Goal: Task Accomplishment & Management: Complete application form

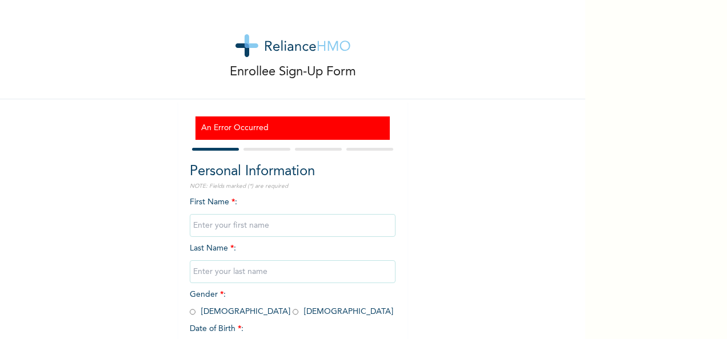
click at [219, 226] on input "text" at bounding box center [293, 225] width 206 height 23
click at [160, 229] on div "Enrollee Sign-Up Form An Error Occurred Personal Information NOTE: Fields marke…" at bounding box center [292, 214] width 585 height 428
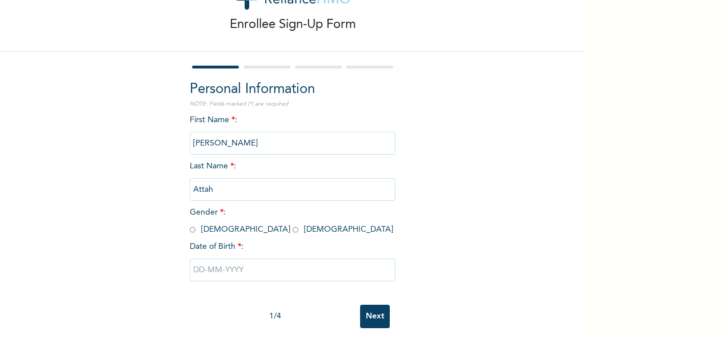
scroll to position [50, 0]
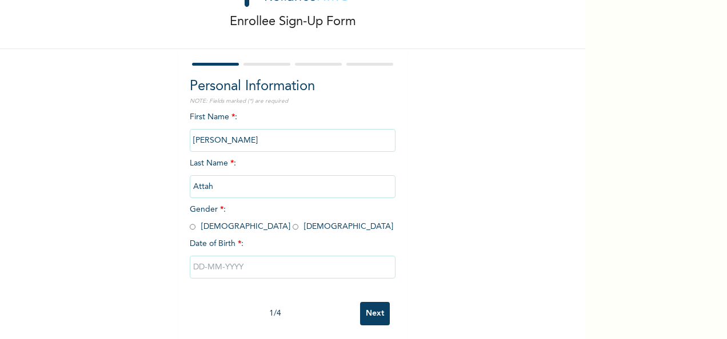
click at [190, 229] on input "radio" at bounding box center [193, 227] width 6 height 11
radio input "true"
click at [242, 270] on input "text" at bounding box center [293, 267] width 206 height 23
select select "8"
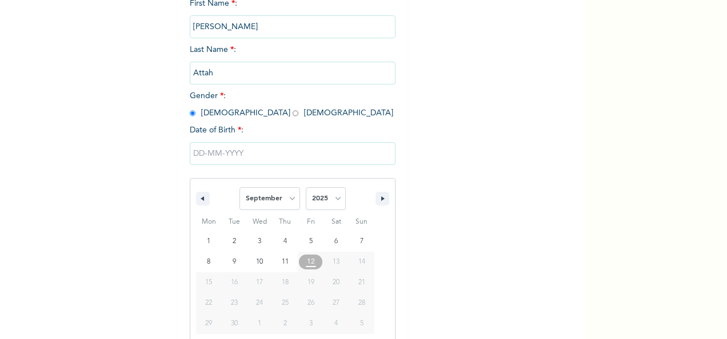
scroll to position [181, 0]
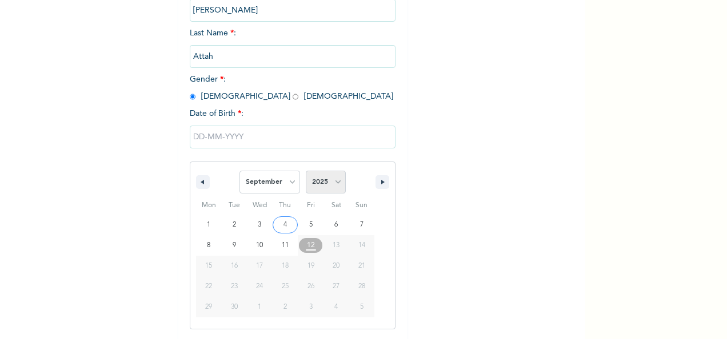
click at [328, 190] on select "2025 2024 2023 2022 2021 2020 2019 2018 2017 2016 2015 2014 2013 2012 2011 2010…" at bounding box center [326, 182] width 40 height 23
select select "1998"
click at [306, 172] on select "2025 2024 2023 2022 2021 2020 2019 2018 2017 2016 2015 2014 2013 2012 2011 2010…" at bounding box center [326, 182] width 40 height 23
click at [273, 180] on select "January February March April May June July August September October November De…" at bounding box center [269, 182] width 61 height 23
select select "10"
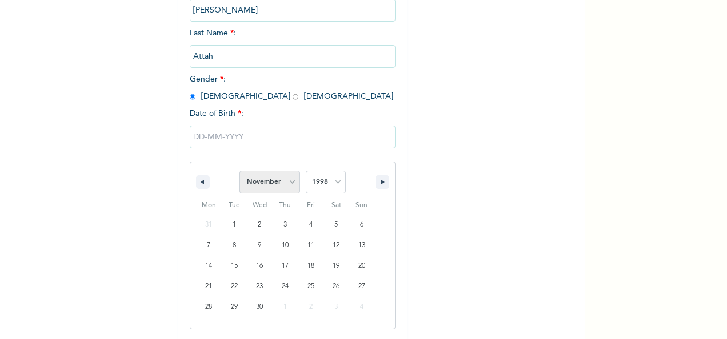
click at [239, 172] on select "January February March April May June July August September October November De…" at bounding box center [269, 182] width 61 height 23
type input "11/25/1998"
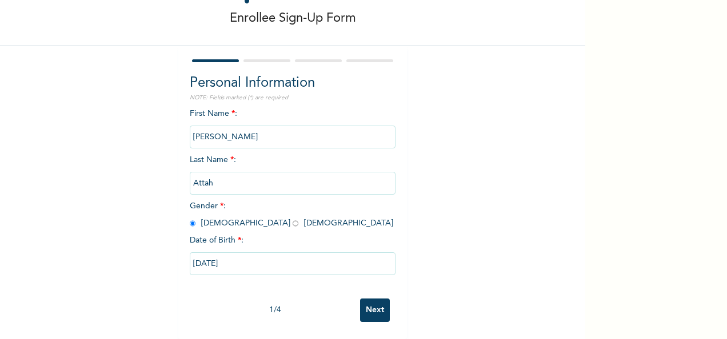
scroll to position [64, 0]
click at [366, 299] on input "Next" at bounding box center [375, 310] width 30 height 23
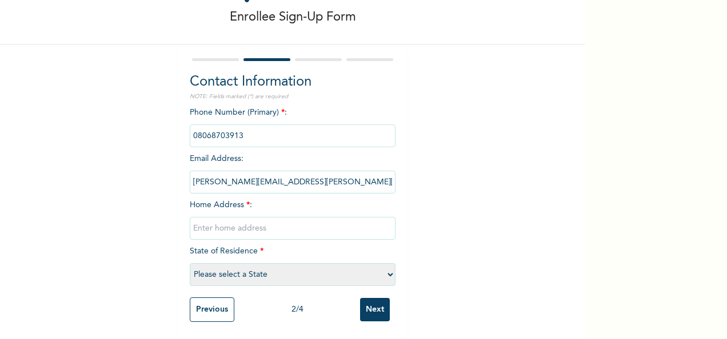
click at [247, 265] on select "Please select a State Abia Abuja (FCT) Adamawa Akwa Ibom Anambra Bauchi Bayelsa…" at bounding box center [293, 274] width 206 height 23
select select "15"
click at [190, 263] on select "Please select a State Abia Abuja (FCT) Adamawa Akwa Ibom Anambra Bauchi Bayelsa…" at bounding box center [293, 274] width 206 height 23
click at [194, 217] on input "text" at bounding box center [293, 228] width 206 height 23
click at [445, 227] on div "Enrollee Sign-Up Form Contact Information NOTE: Fields marked (*) are required …" at bounding box center [292, 142] width 585 height 394
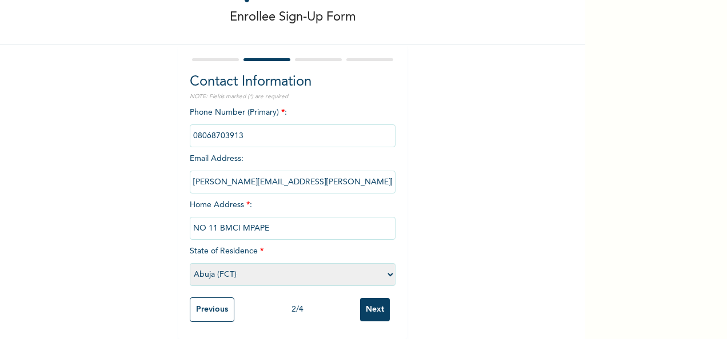
click at [305, 221] on input "NO 11 BMCI MPAPE" at bounding box center [293, 228] width 206 height 23
click at [262, 219] on input "NO 11 BMCI MPAPE, Piwoyi, Lugbe" at bounding box center [293, 228] width 206 height 23
click at [200, 220] on input "NO 11 BMCI Mpape, Piwoyi, Lugbe" at bounding box center [293, 228] width 206 height 23
type input "11 BMCI Mpape, Piwoyi, Lugbe"
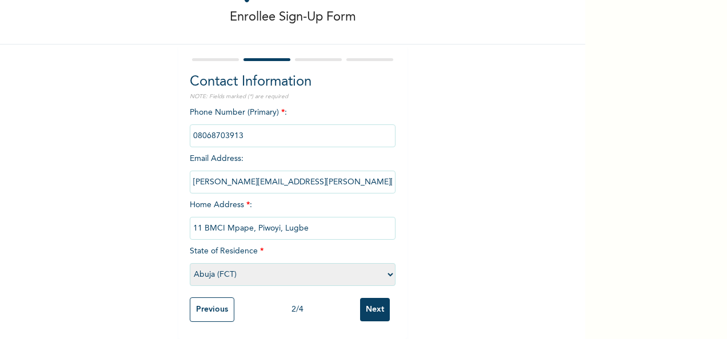
click at [362, 299] on input "Next" at bounding box center [375, 309] width 30 height 23
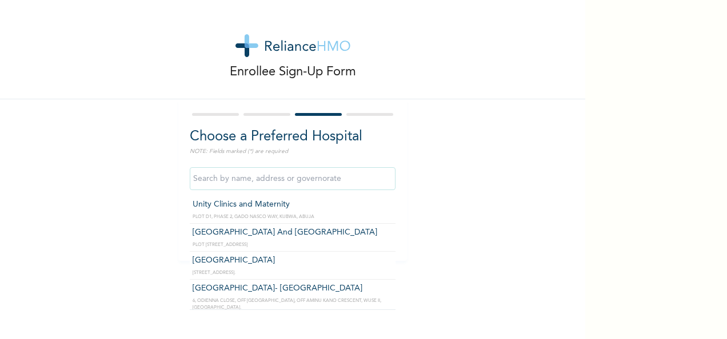
click at [220, 179] on input "text" at bounding box center [293, 178] width 206 height 23
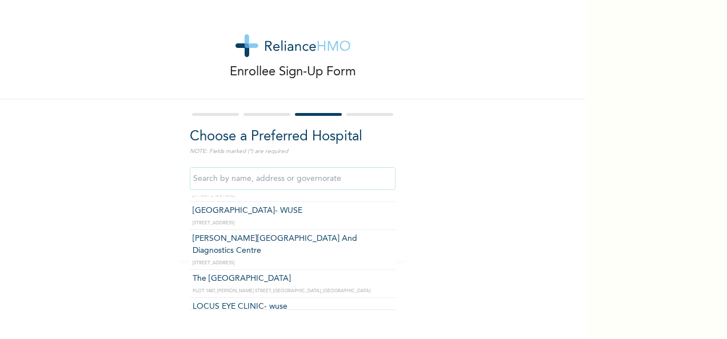
scroll to position [243, 0]
type input "The Limi Hospital"
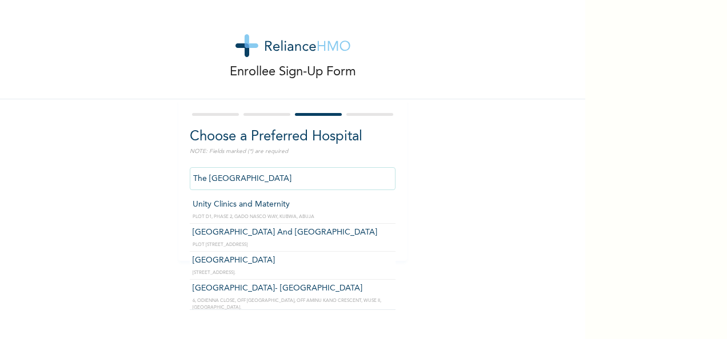
click at [264, 185] on input "The Limi Hospital" at bounding box center [293, 178] width 206 height 23
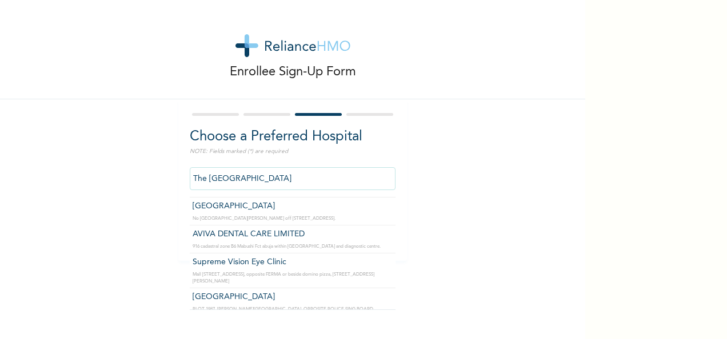
scroll to position [8824, 0]
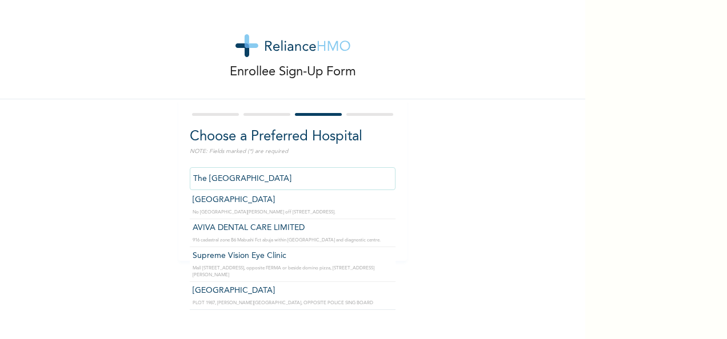
click at [426, 205] on div "Enrollee Sign-Up Form Choose a Preferred Hospital NOTE: Fields marked (*) are r…" at bounding box center [292, 130] width 585 height 261
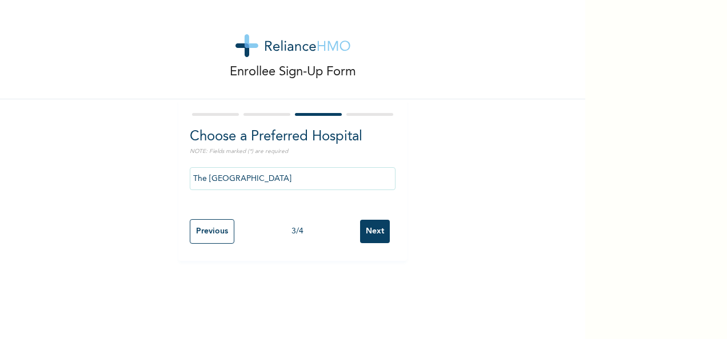
click at [369, 230] on input "Next" at bounding box center [375, 231] width 30 height 23
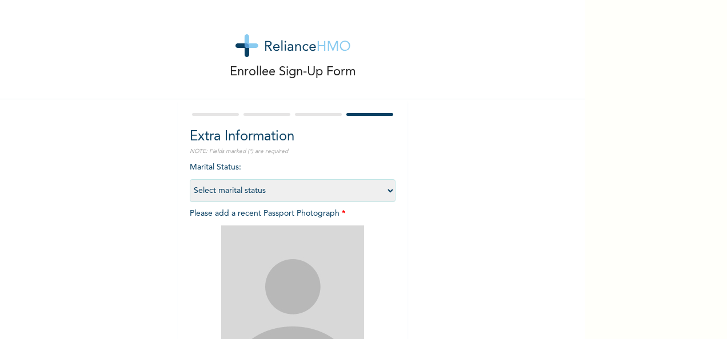
click at [219, 190] on select "Select marital status Single Married Divorced Widow/Widower" at bounding box center [293, 190] width 206 height 23
select select "1"
click at [190, 179] on select "Select marital status Single Married Divorced Widow/Widower" at bounding box center [293, 190] width 206 height 23
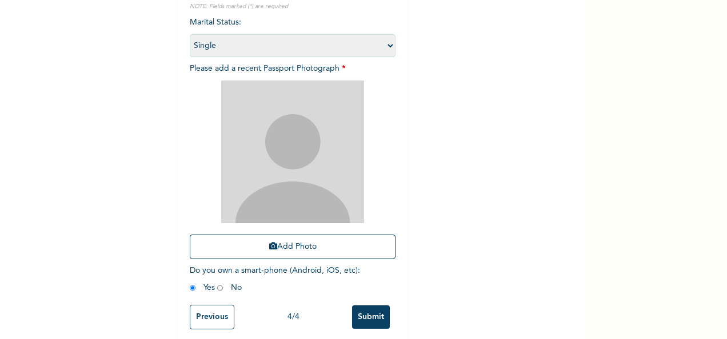
scroll to position [162, 0]
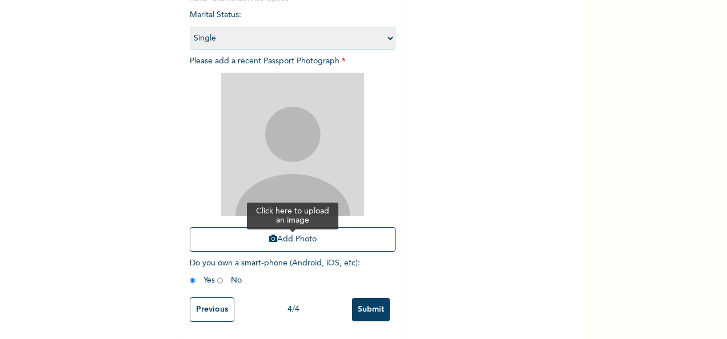
click at [274, 234] on button "Add Photo" at bounding box center [293, 239] width 206 height 25
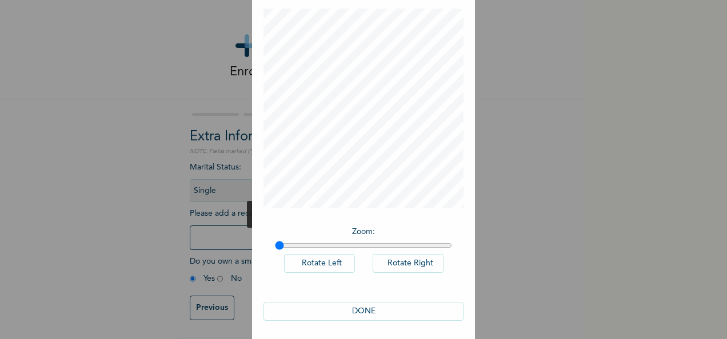
scroll to position [59, 0]
click at [359, 241] on input "range" at bounding box center [363, 242] width 177 height 9
click at [275, 243] on input "range" at bounding box center [363, 242] width 177 height 9
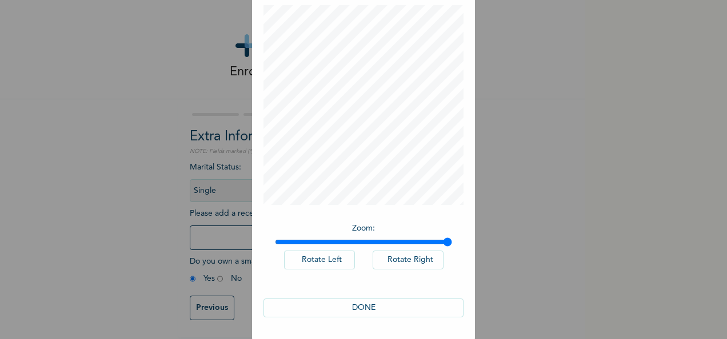
click at [443, 241] on input "range" at bounding box center [363, 242] width 177 height 9
click at [347, 243] on input "range" at bounding box center [363, 242] width 177 height 9
type input "1"
click at [275, 242] on input "range" at bounding box center [363, 242] width 177 height 9
click at [363, 304] on button "DONE" at bounding box center [363, 308] width 200 height 19
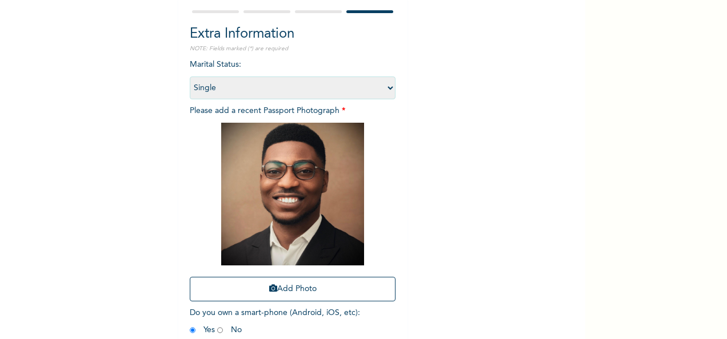
scroll to position [162, 0]
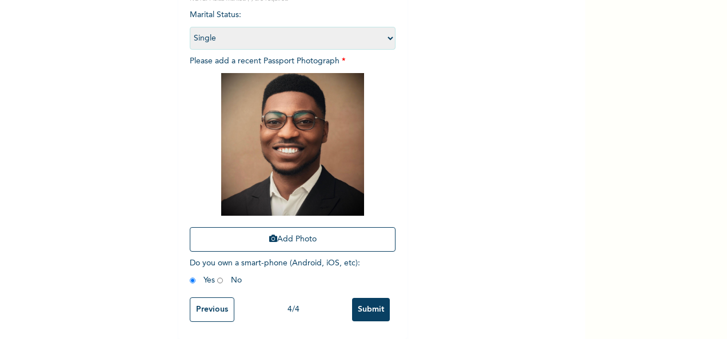
click at [202, 301] on input "Previous" at bounding box center [212, 310] width 45 height 25
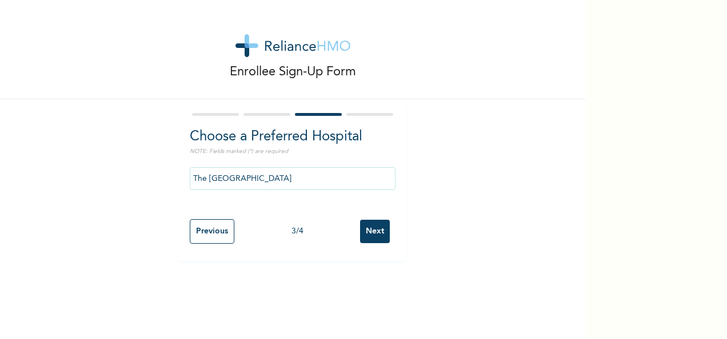
scroll to position [0, 0]
click at [210, 245] on div "Previous 3 / 4 Next" at bounding box center [293, 232] width 206 height 36
click at [210, 241] on input "Previous" at bounding box center [212, 231] width 45 height 25
select select "15"
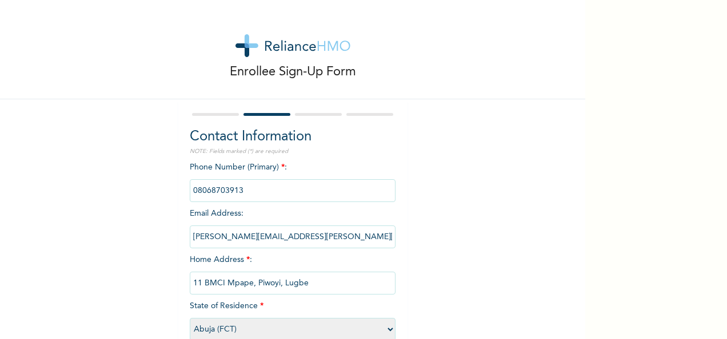
scroll to position [65, 0]
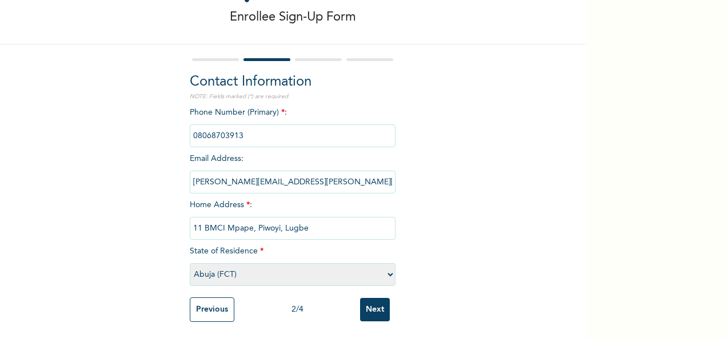
click at [198, 304] on input "Previous" at bounding box center [212, 310] width 45 height 25
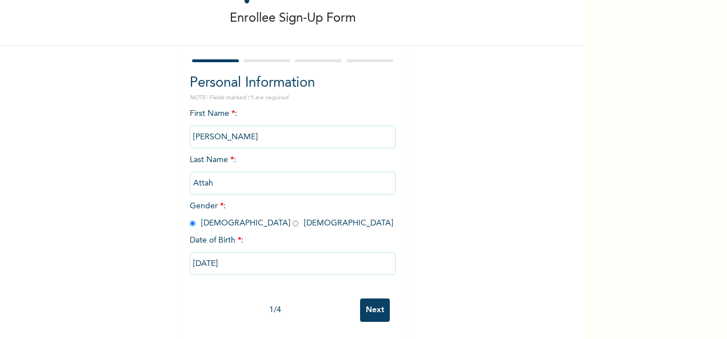
click at [240, 253] on input "11/25/1998" at bounding box center [293, 264] width 206 height 23
select select "10"
select select "1998"
click at [245, 257] on input "11/25/1998" at bounding box center [293, 264] width 206 height 23
select select "10"
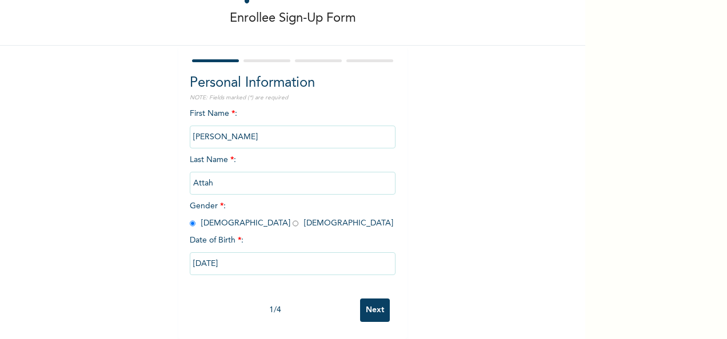
select select "1998"
click at [362, 301] on input "Next" at bounding box center [375, 310] width 30 height 23
select select "15"
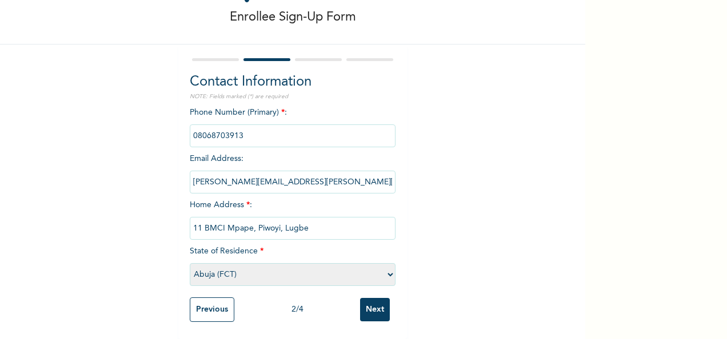
click at [370, 302] on input "Next" at bounding box center [375, 309] width 30 height 23
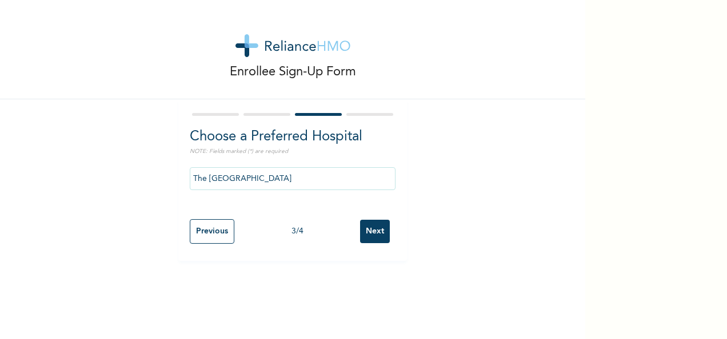
scroll to position [0, 0]
click at [365, 236] on input "Next" at bounding box center [375, 231] width 30 height 23
select select "1"
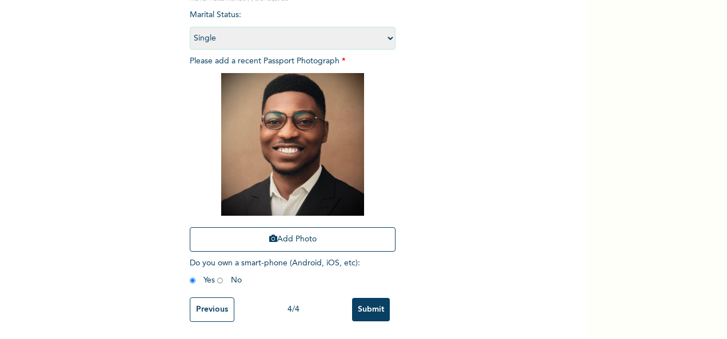
scroll to position [162, 0]
click at [496, 227] on div "Enrollee Sign-Up Form Extra Information NOTE: Fields marked (*) are required Ma…" at bounding box center [292, 93] width 585 height 492
click at [359, 299] on input "Submit" at bounding box center [371, 309] width 38 height 23
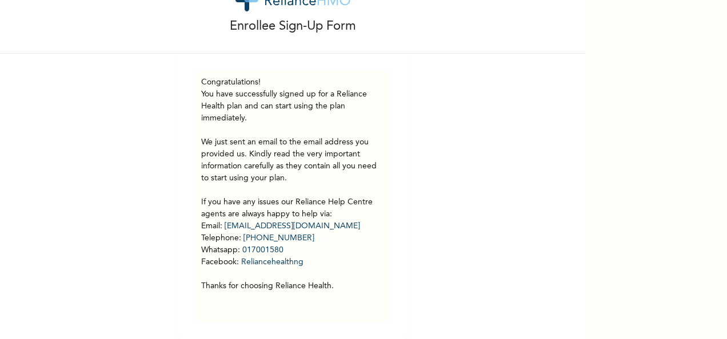
scroll to position [0, 0]
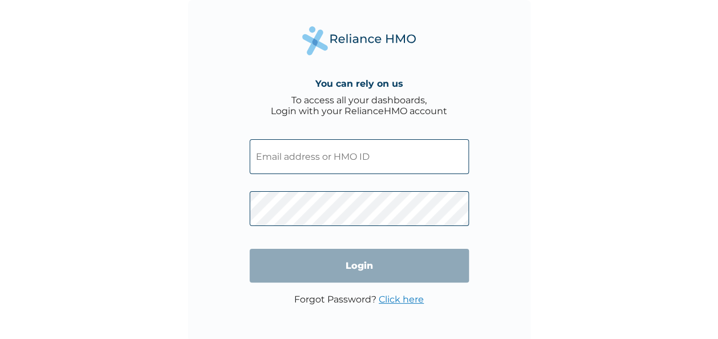
click at [278, 149] on input "text" at bounding box center [359, 156] width 219 height 35
paste input "CEE/10043/A"
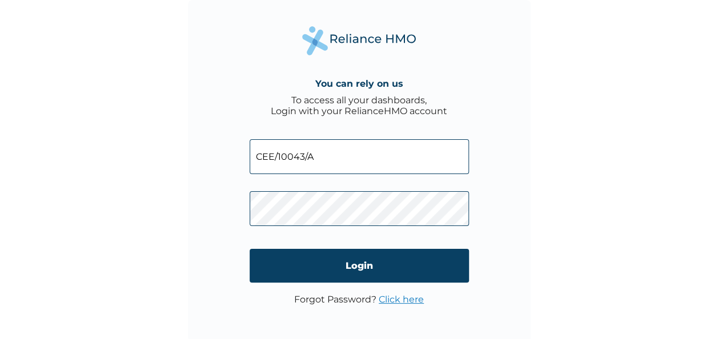
type input "CEE/10043/A"
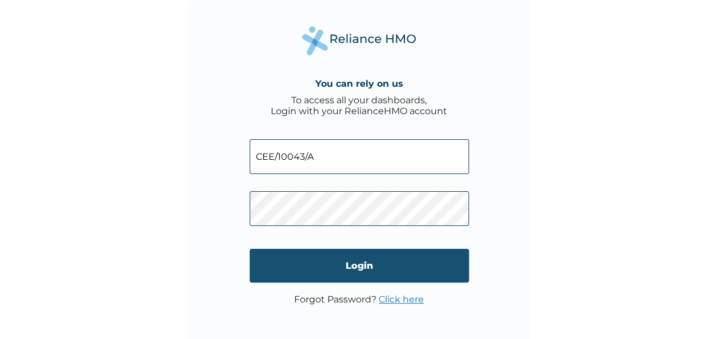
click at [385, 263] on input "Login" at bounding box center [359, 266] width 219 height 34
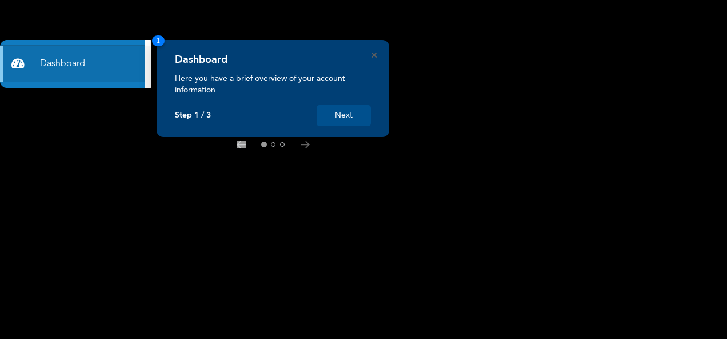
click at [340, 119] on button "Next" at bounding box center [344, 115] width 54 height 21
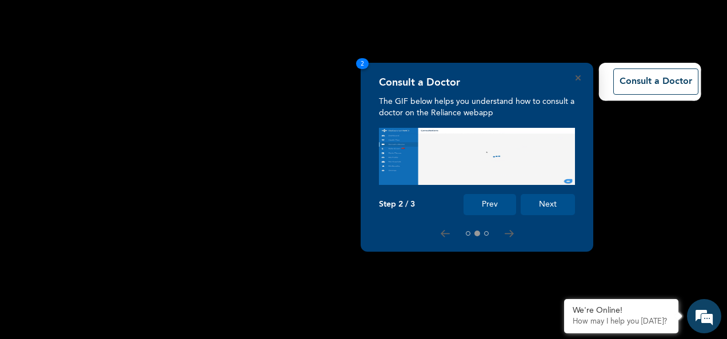
click at [550, 194] on button "Next" at bounding box center [548, 204] width 54 height 21
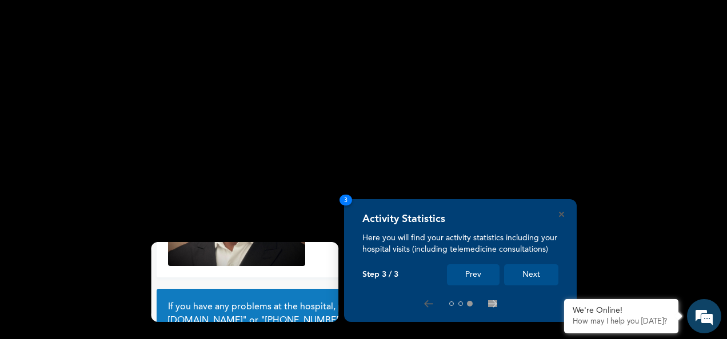
scroll to position [103, 0]
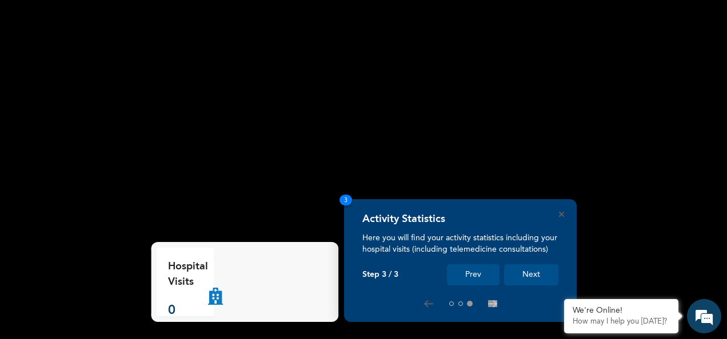
click at [493, 270] on button "Prev" at bounding box center [473, 275] width 53 height 21
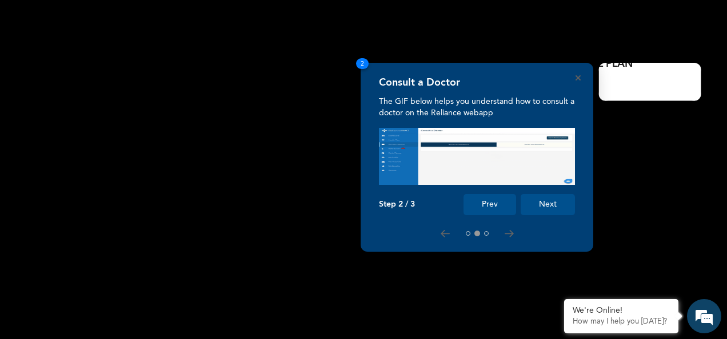
scroll to position [0, 0]
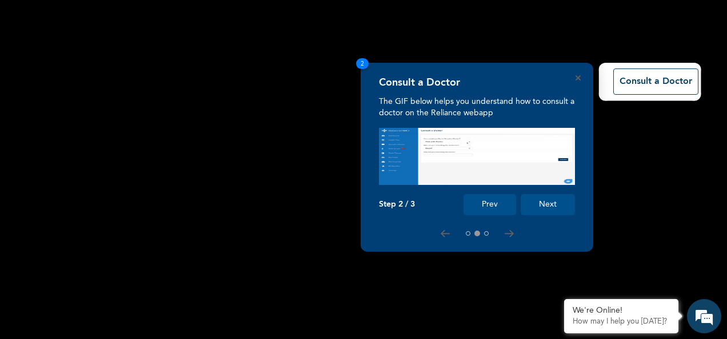
click at [495, 197] on button "Prev" at bounding box center [489, 204] width 53 height 21
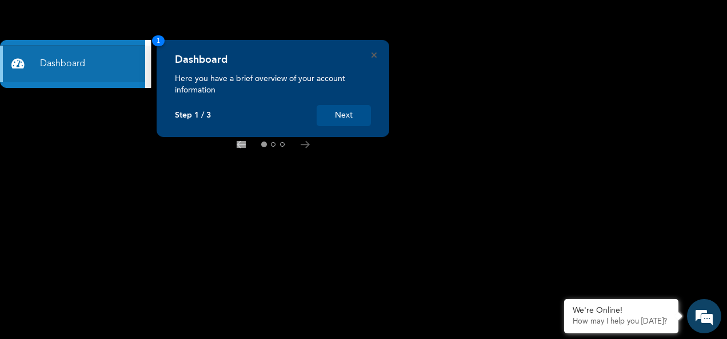
click at [346, 115] on button "Next" at bounding box center [344, 115] width 54 height 21
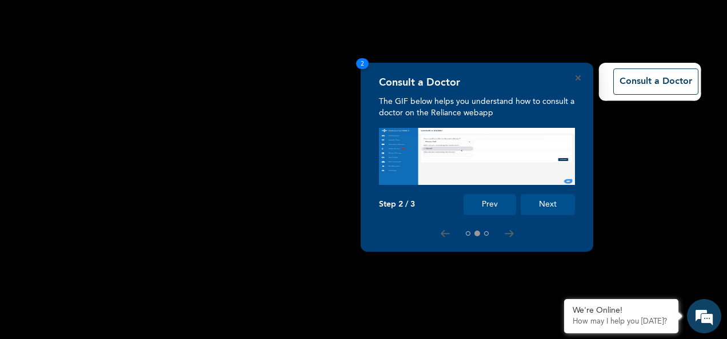
click at [541, 210] on button "Next" at bounding box center [548, 204] width 54 height 21
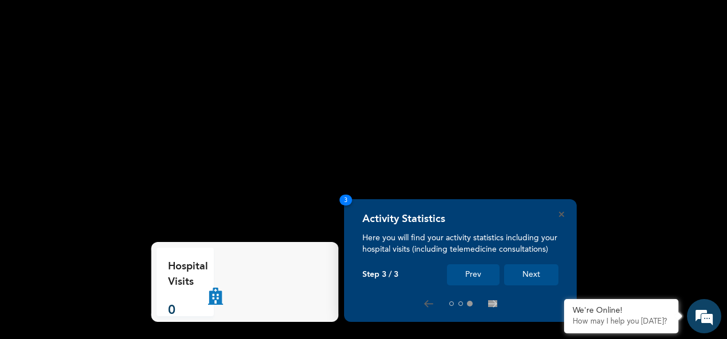
click at [522, 279] on button "Next" at bounding box center [531, 275] width 54 height 21
click at [530, 274] on button "Next" at bounding box center [531, 275] width 54 height 21
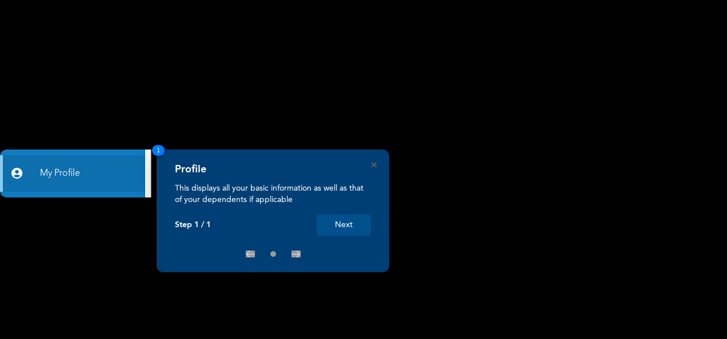
click at [346, 229] on button "Next" at bounding box center [344, 225] width 54 height 21
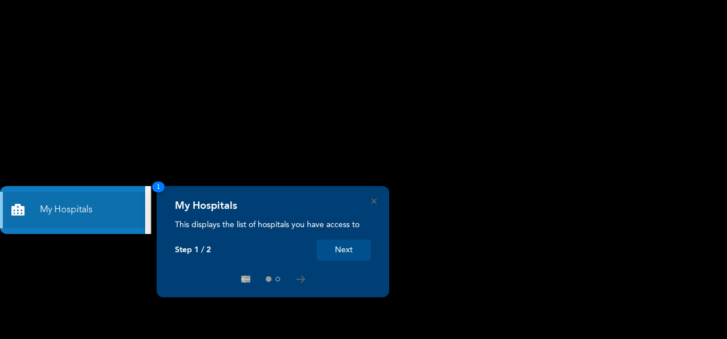
click at [339, 250] on button "Next" at bounding box center [344, 250] width 54 height 21
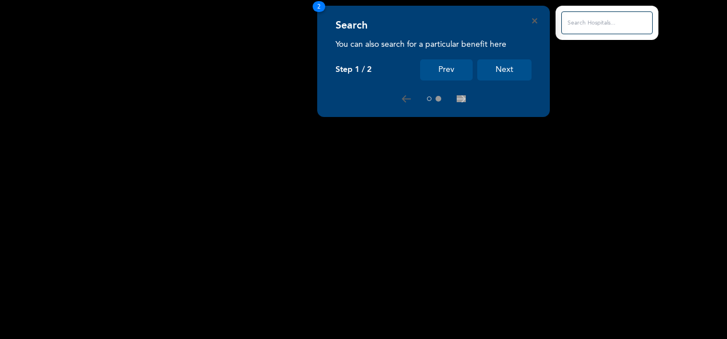
click at [506, 70] on button "Next" at bounding box center [504, 69] width 54 height 21
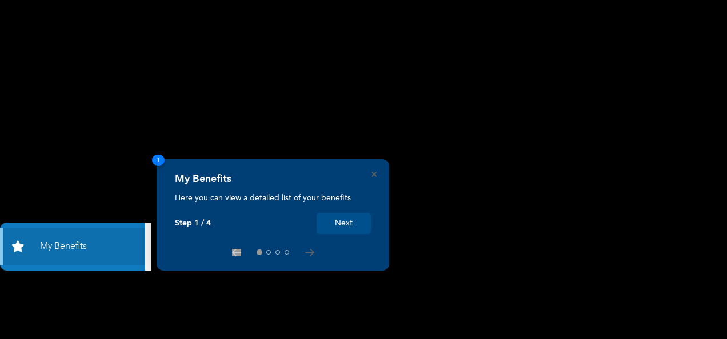
click at [355, 210] on div "My Benefits Here you can view a detailed list of your benefits Step 1 / 4 Next" at bounding box center [273, 203] width 196 height 61
drag, startPoint x: 355, startPoint y: 210, endPoint x: 351, endPoint y: 218, distance: 8.2
click at [351, 218] on div "My Benefits Here you can view a detailed list of your benefits Step 1 / 4 Next" at bounding box center [273, 203] width 196 height 61
click at [351, 218] on button "Next" at bounding box center [344, 223] width 54 height 21
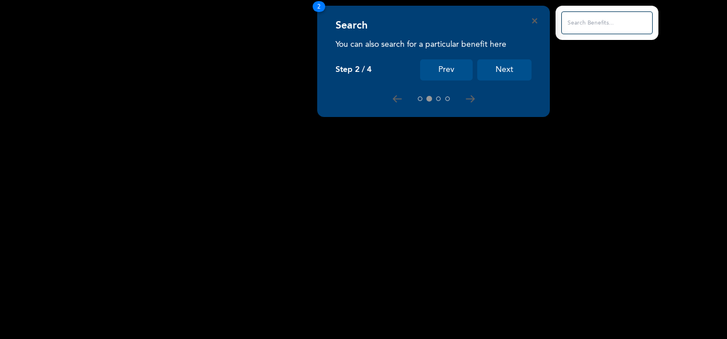
click at [498, 80] on button "Next" at bounding box center [504, 69] width 54 height 21
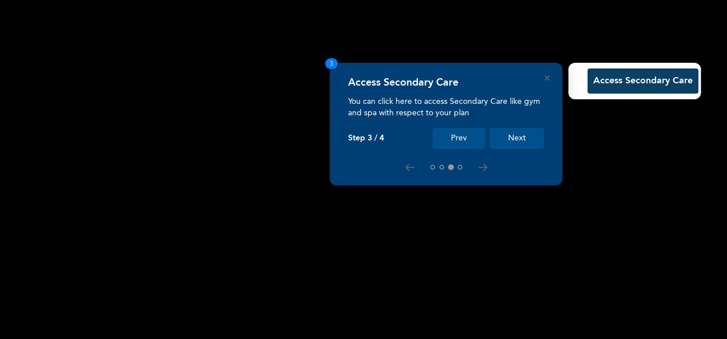
click at [527, 128] on button "Next" at bounding box center [517, 138] width 54 height 21
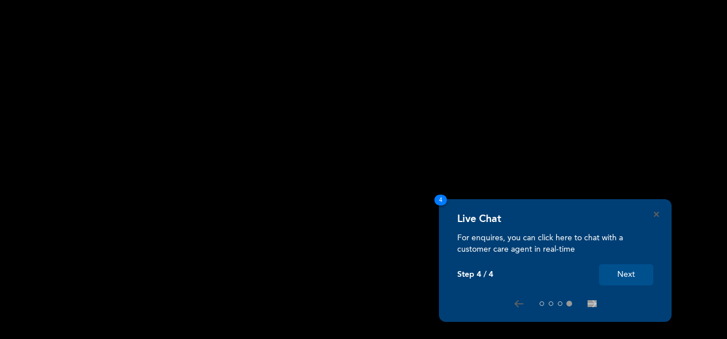
click at [615, 282] on button "Next" at bounding box center [626, 275] width 54 height 21
click at [618, 281] on button "Next" at bounding box center [626, 275] width 54 height 21
click at [617, 273] on button "Next" at bounding box center [626, 275] width 54 height 21
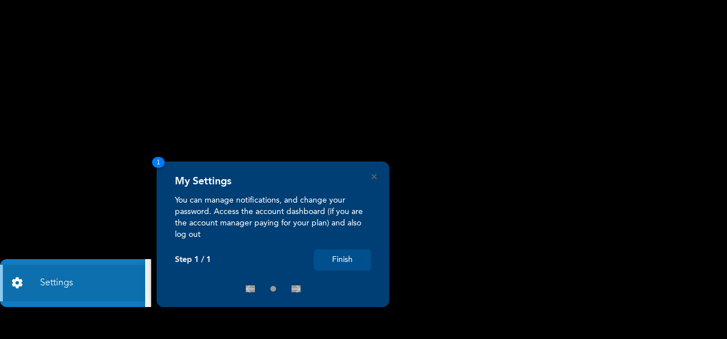
click at [613, 266] on rect at bounding box center [363, 169] width 727 height 339
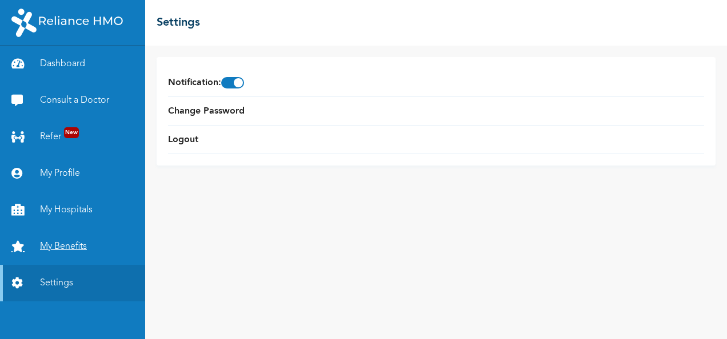
click at [82, 245] on link "My Benefits" at bounding box center [72, 247] width 145 height 37
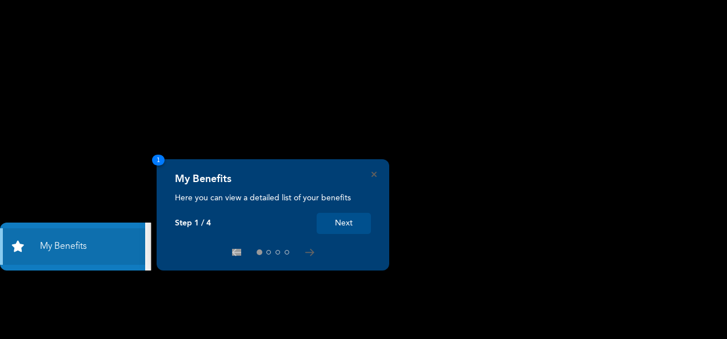
click at [360, 224] on button "Next" at bounding box center [344, 223] width 54 height 21
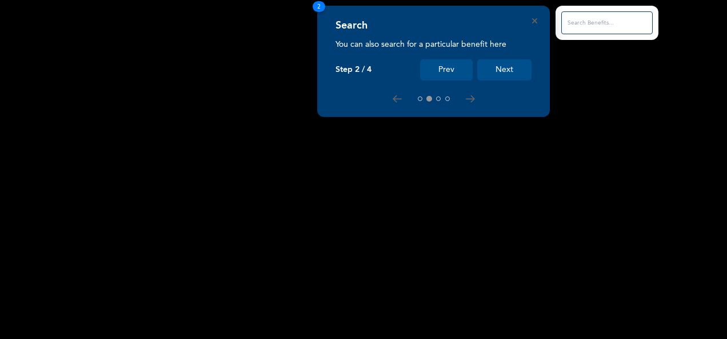
click at [510, 74] on button "Next" at bounding box center [504, 69] width 54 height 21
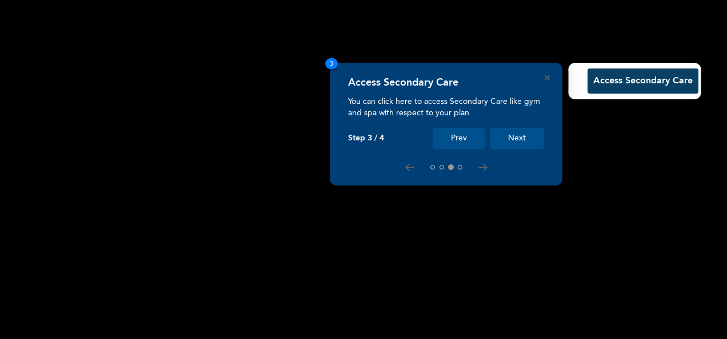
click at [517, 136] on button "Next" at bounding box center [517, 138] width 54 height 21
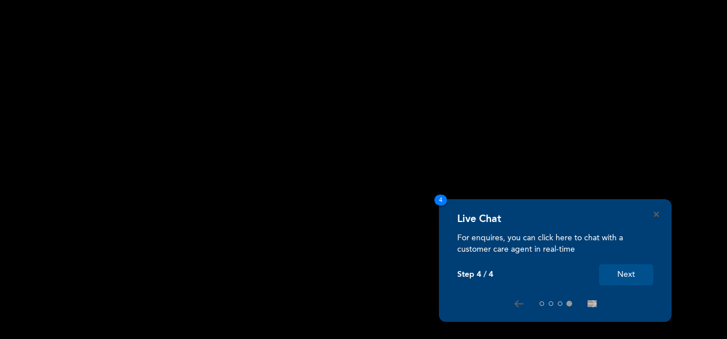
click at [615, 280] on button "Next" at bounding box center [626, 275] width 54 height 21
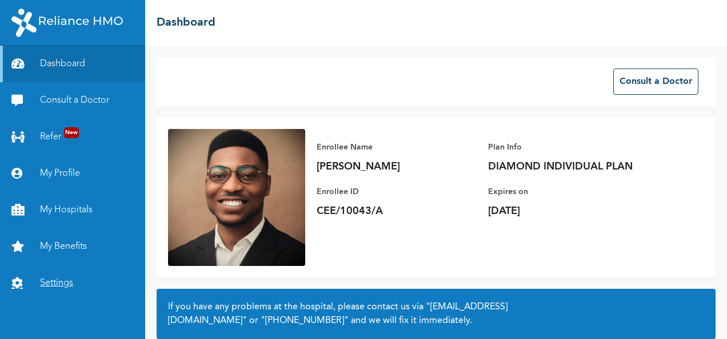
click at [70, 278] on link "Settings" at bounding box center [72, 283] width 145 height 37
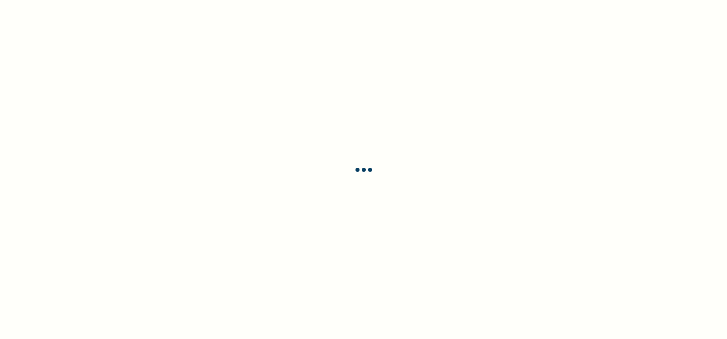
click at [240, 262] on div at bounding box center [363, 169] width 727 height 339
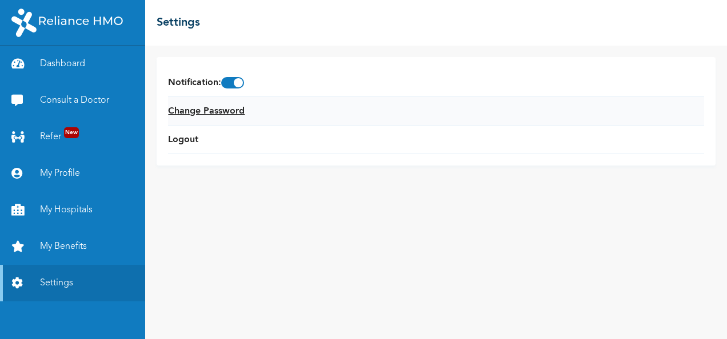
click at [239, 105] on link "Change Password" at bounding box center [206, 112] width 77 height 14
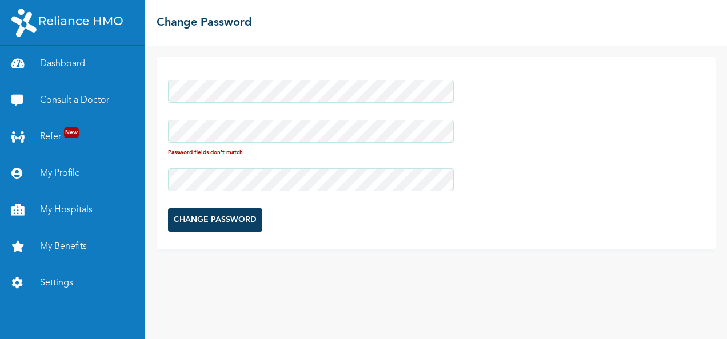
click at [213, 166] on div at bounding box center [311, 180] width 286 height 34
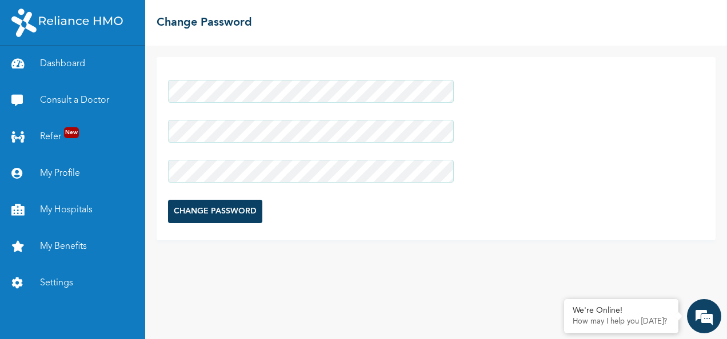
click at [181, 210] on input "CHANGE PASSWORD" at bounding box center [215, 211] width 94 height 23
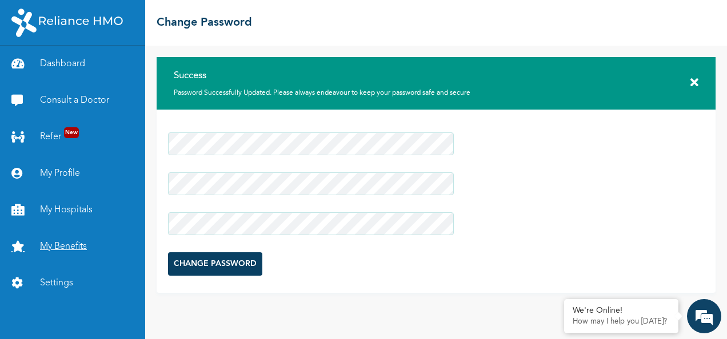
click at [83, 241] on link "My Benefits" at bounding box center [72, 247] width 145 height 37
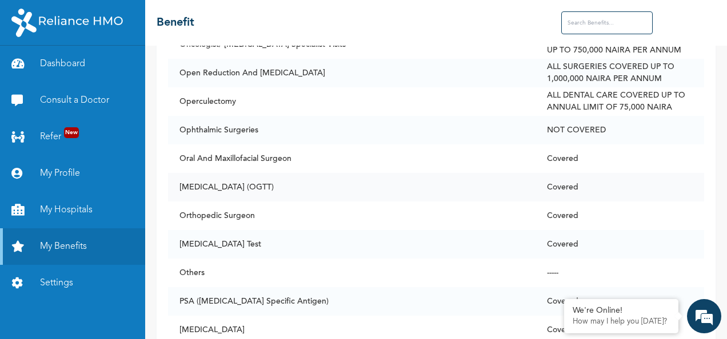
scroll to position [5667, 0]
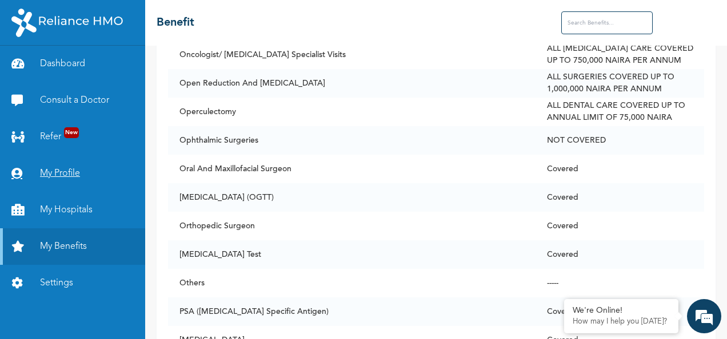
click at [64, 174] on link "My Profile" at bounding box center [72, 173] width 145 height 37
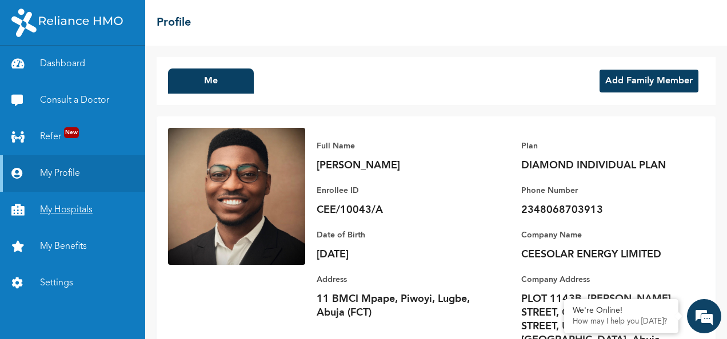
click at [39, 214] on link "My Hospitals" at bounding box center [72, 210] width 145 height 37
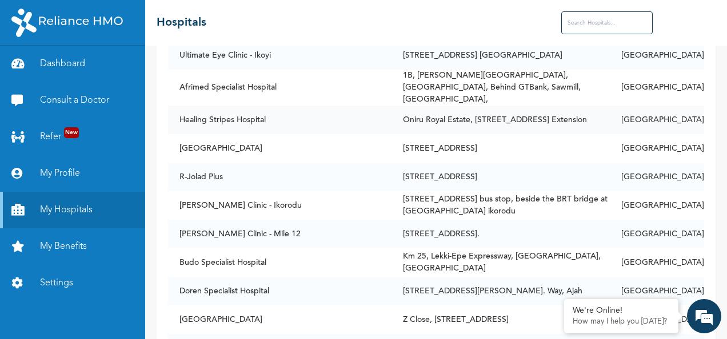
scroll to position [17, 0]
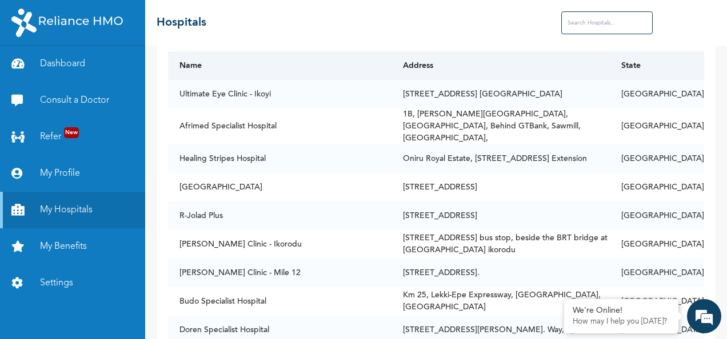
drag, startPoint x: 335, startPoint y: 226, endPoint x: 353, endPoint y: 69, distance: 158.2
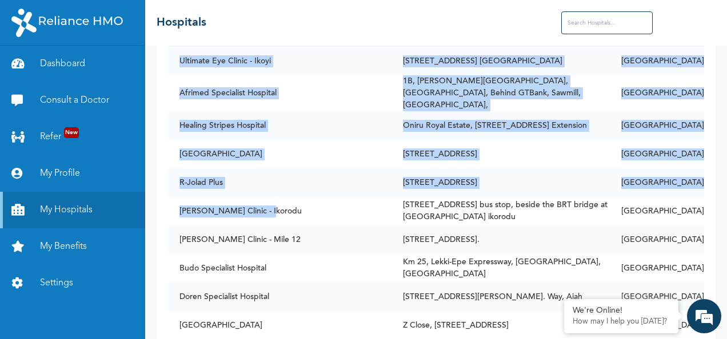
scroll to position [67, 0]
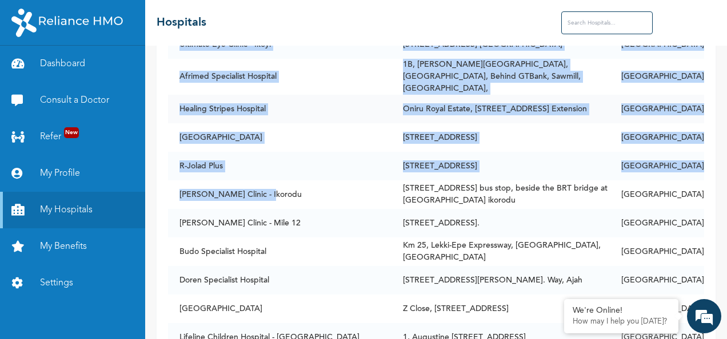
click at [386, 112] on td "Healing Stripes Hospital" at bounding box center [279, 109] width 223 height 29
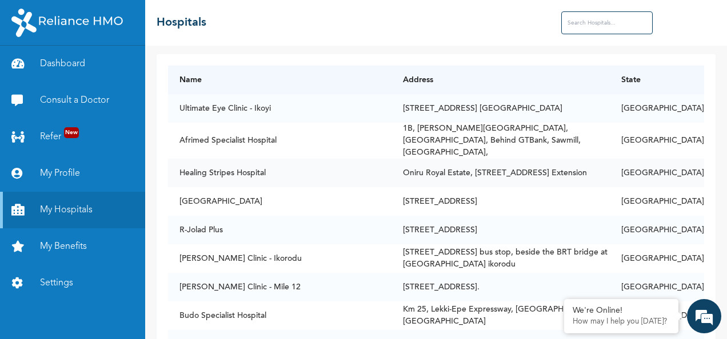
scroll to position [0, 0]
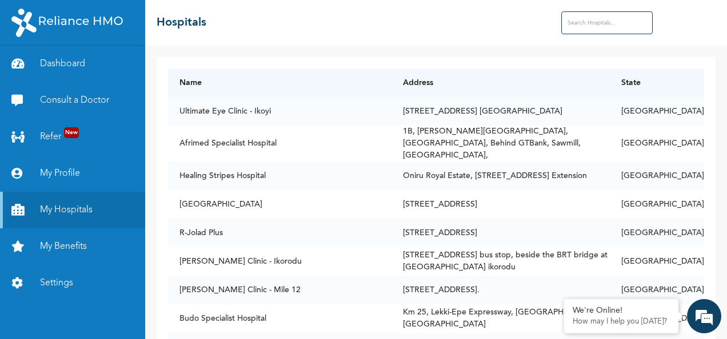
click at [578, 22] on input "text" at bounding box center [606, 22] width 91 height 23
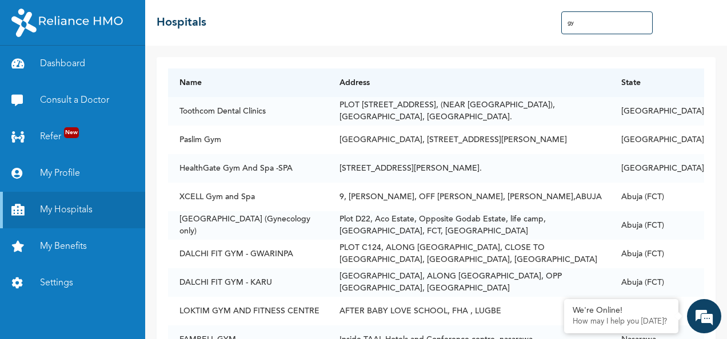
type input "g"
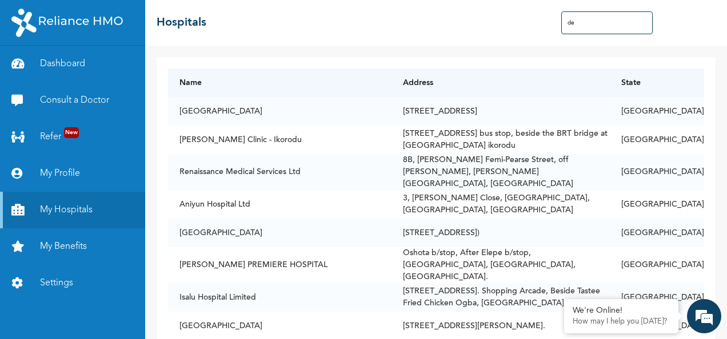
type input "d"
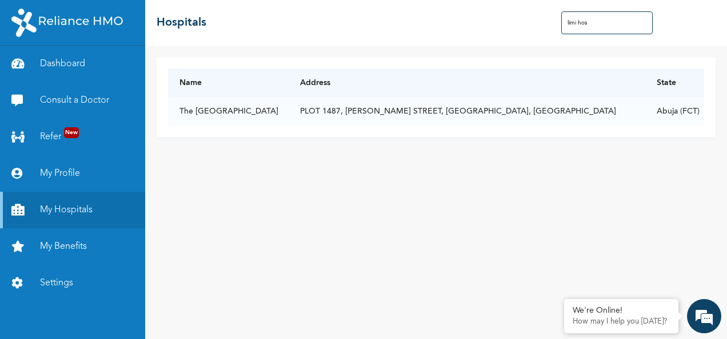
type input "limi hos"
click at [441, 195] on div "Name Address State [GEOGRAPHIC_DATA] PLOT [STREET_ADDRESS][PERSON_NAME][PERSON_…" at bounding box center [436, 193] width 582 height 294
click at [89, 107] on link "Consult a Doctor" at bounding box center [72, 100] width 145 height 37
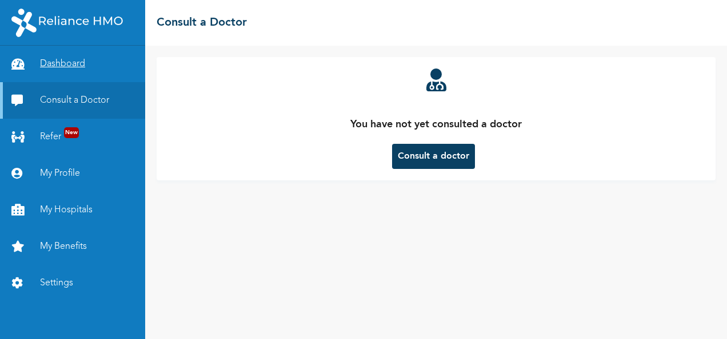
click at [76, 66] on link "Dashboard" at bounding box center [72, 64] width 145 height 37
